Goal: Task Accomplishment & Management: Manage account settings

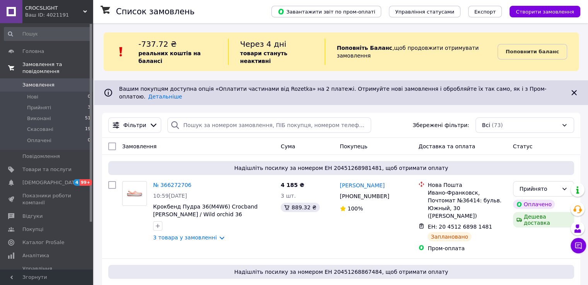
click at [36, 64] on span "Замовлення та повідомлення" at bounding box center [57, 68] width 70 height 14
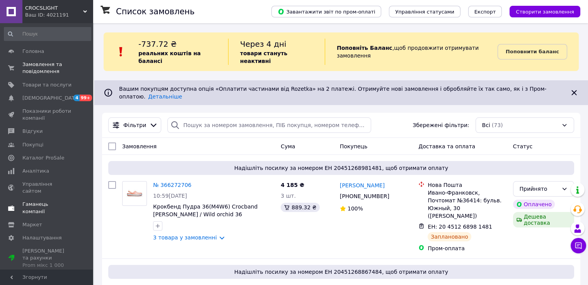
click at [32, 201] on span "Гаманець компанії" at bounding box center [46, 208] width 49 height 14
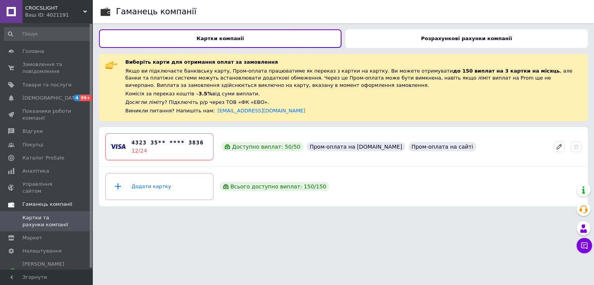
click at [35, 201] on span "Гаманець компанії" at bounding box center [47, 204] width 50 height 7
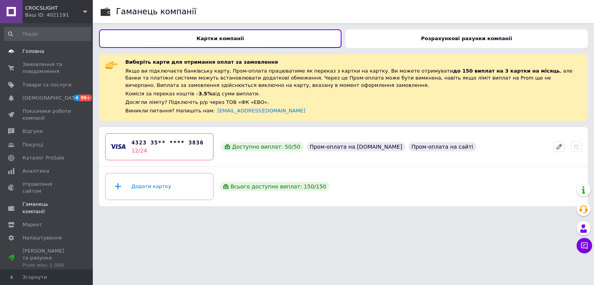
click at [36, 51] on span "Головна" at bounding box center [33, 51] width 22 height 7
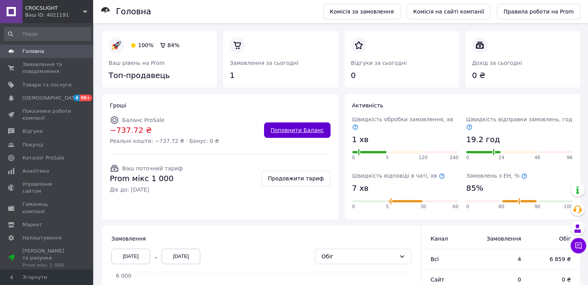
click at [288, 127] on link "Поповнити Баланс" at bounding box center [297, 130] width 66 height 15
